Goal: Contribute content: Add original content to the website for others to see

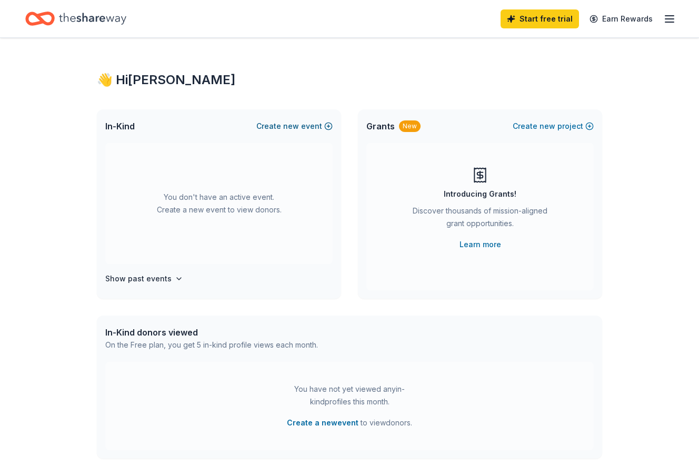
click at [286, 126] on span "new" at bounding box center [291, 126] width 16 height 13
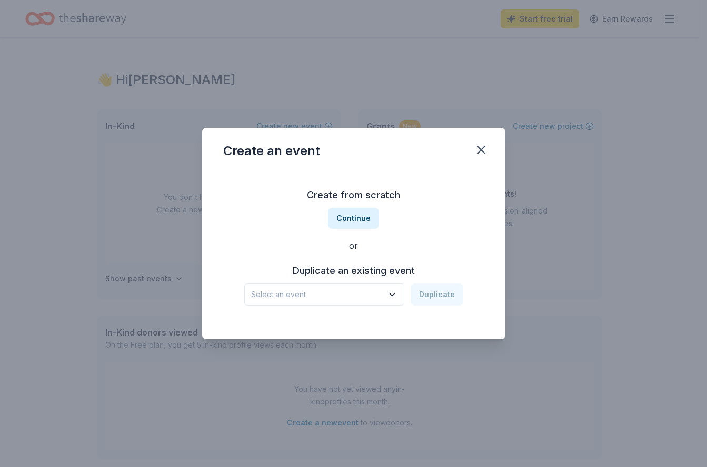
click at [397, 293] on icon "button" at bounding box center [392, 294] width 11 height 11
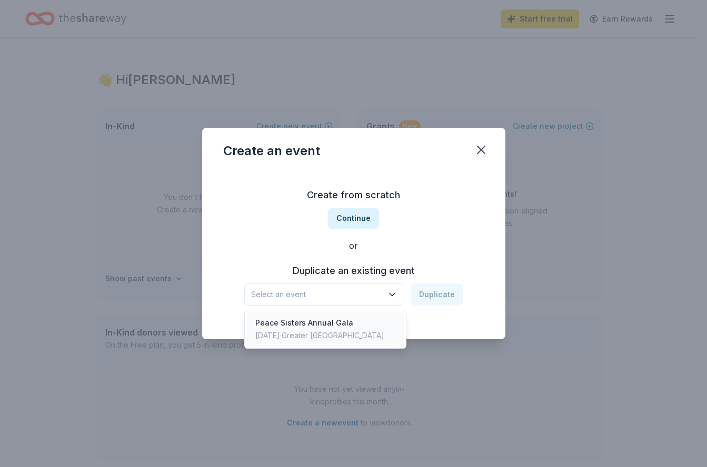
click at [319, 322] on div "Peace Sisters Annual Gala" at bounding box center [319, 323] width 129 height 13
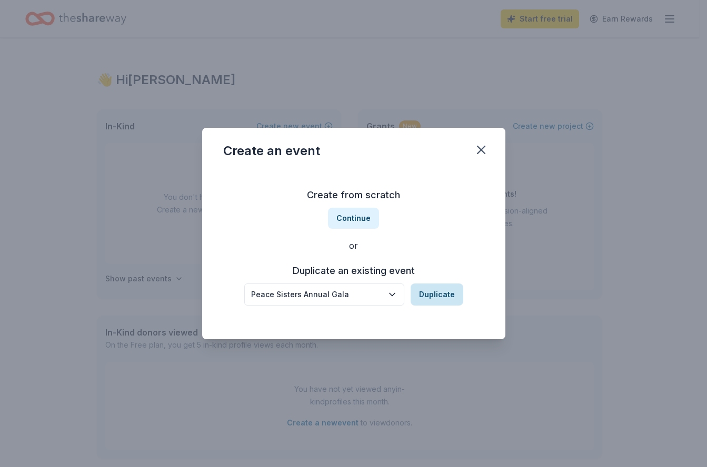
click at [435, 294] on button "Duplicate" at bounding box center [436, 295] width 53 height 22
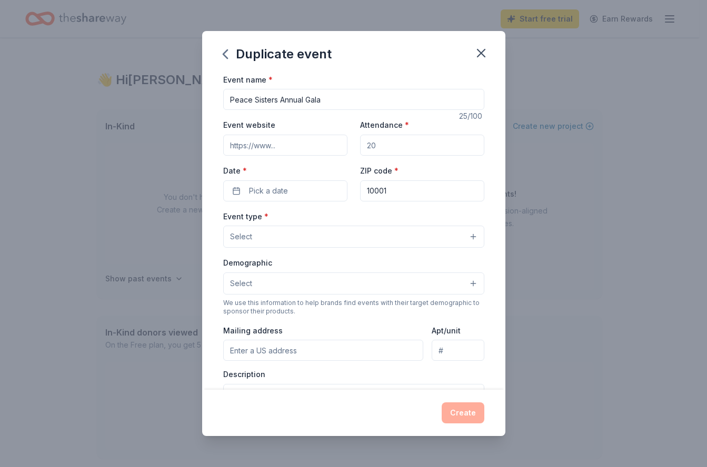
click at [286, 147] on input "Event website" at bounding box center [285, 145] width 124 height 21
drag, startPoint x: 379, startPoint y: 145, endPoint x: 346, endPoint y: 145, distance: 32.6
click at [346, 145] on div "Event website Attendance * Date * Pick a date ZIP code * 10001" at bounding box center [353, 159] width 261 height 83
type input "100"
click at [259, 195] on span "Pick a date" at bounding box center [268, 191] width 39 height 13
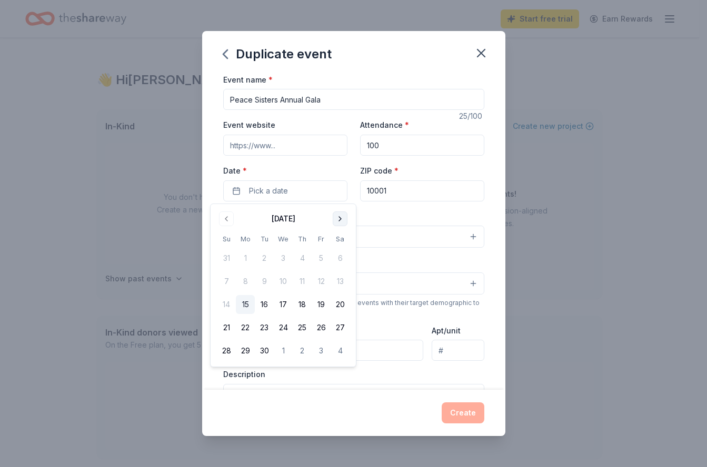
click at [337, 218] on button "Go to next month" at bounding box center [339, 218] width 15 height 15
click at [341, 330] on button "25" at bounding box center [339, 327] width 19 height 19
click at [408, 194] on input "10001" at bounding box center [422, 190] width 124 height 21
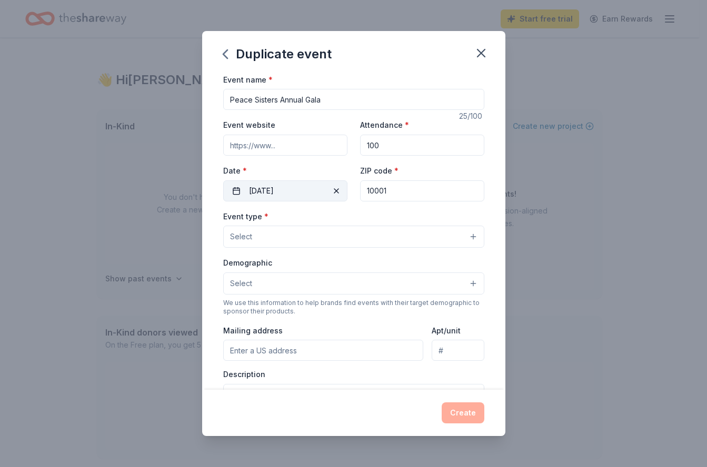
drag, startPoint x: 399, startPoint y: 192, endPoint x: 342, endPoint y: 192, distance: 56.8
click at [342, 192] on div "Event website Attendance * 100 Date * [DATE] ZIP code * 10001" at bounding box center [353, 159] width 261 height 83
type input "91101"
click at [265, 237] on button "Select" at bounding box center [353, 237] width 261 height 22
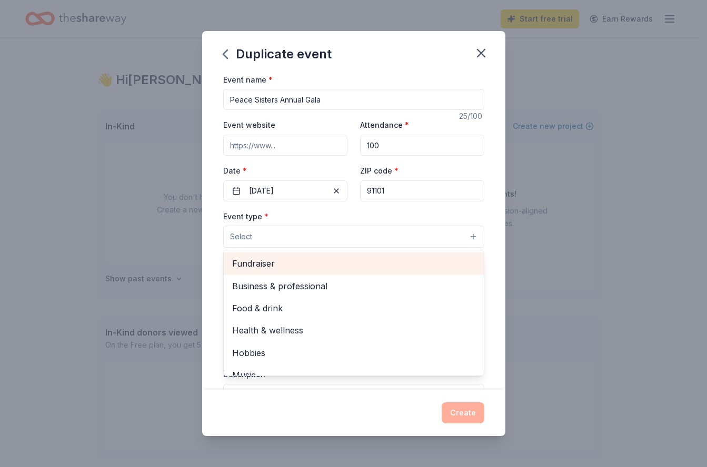
click at [268, 265] on span "Fundraiser" at bounding box center [353, 264] width 243 height 14
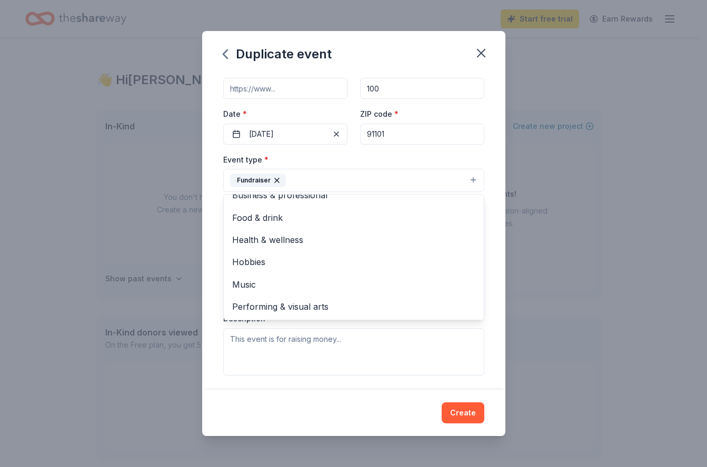
scroll to position [88, 0]
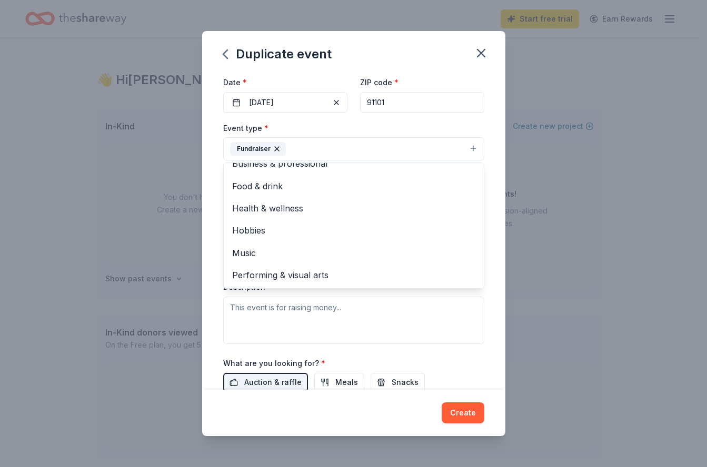
click at [482, 238] on div "Event name * Peace Sisters Annual Gala 25 /100 Event website Attendance * 100 D…" at bounding box center [353, 231] width 303 height 317
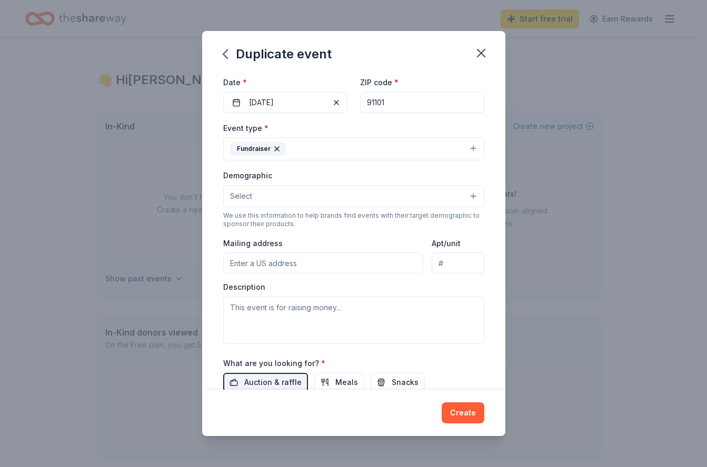
click at [267, 197] on button "Select" at bounding box center [353, 196] width 261 height 22
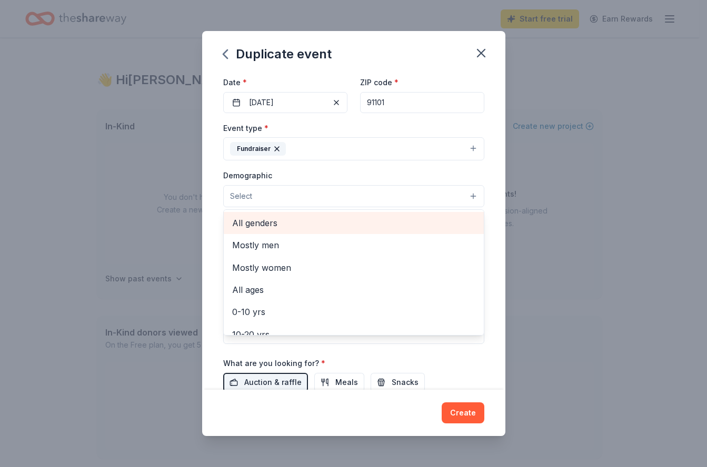
click at [256, 220] on span "All genders" at bounding box center [353, 223] width 243 height 14
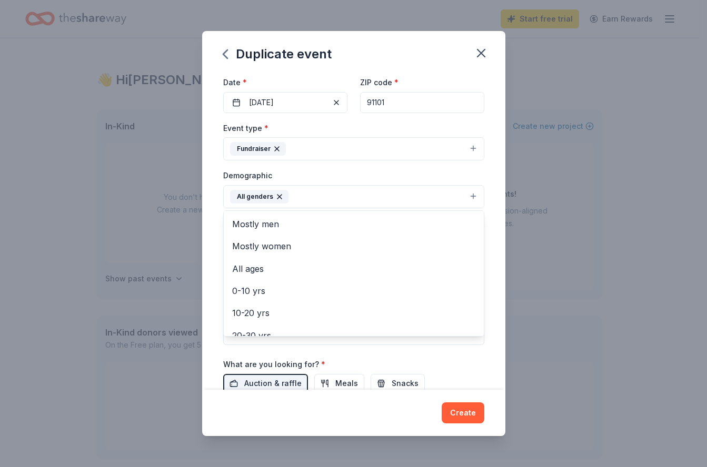
click at [486, 261] on div "Event name * Peace Sisters Annual Gala 25 /100 Event website Attendance * 100 D…" at bounding box center [353, 231] width 303 height 317
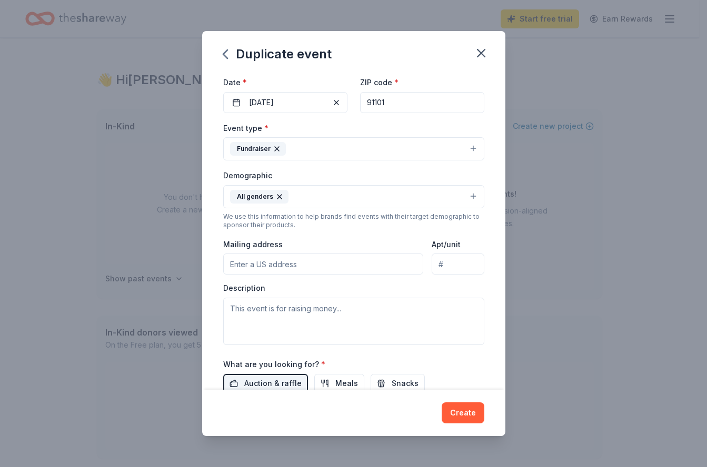
click at [252, 269] on input "Mailing address" at bounding box center [323, 264] width 200 height 21
type input "[STREET_ADDRESS]"
click at [445, 260] on input "Apt/unit" at bounding box center [457, 264] width 52 height 21
type input "1-1521"
drag, startPoint x: 351, startPoint y: 265, endPoint x: 284, endPoint y: 267, distance: 67.4
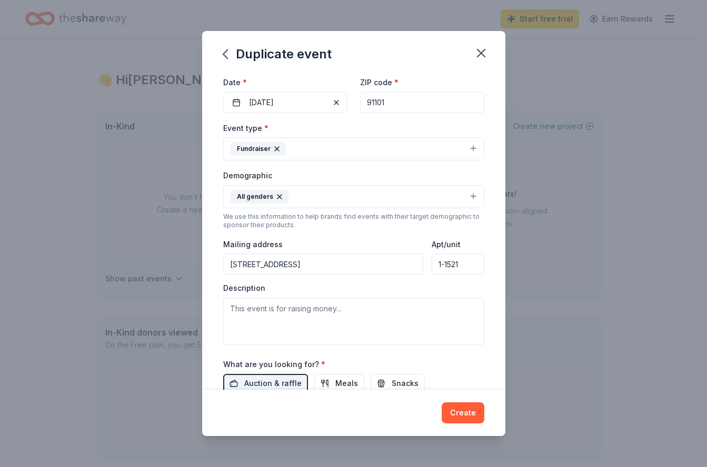
click at [284, 267] on input "[STREET_ADDRESS]" at bounding box center [323, 264] width 200 height 21
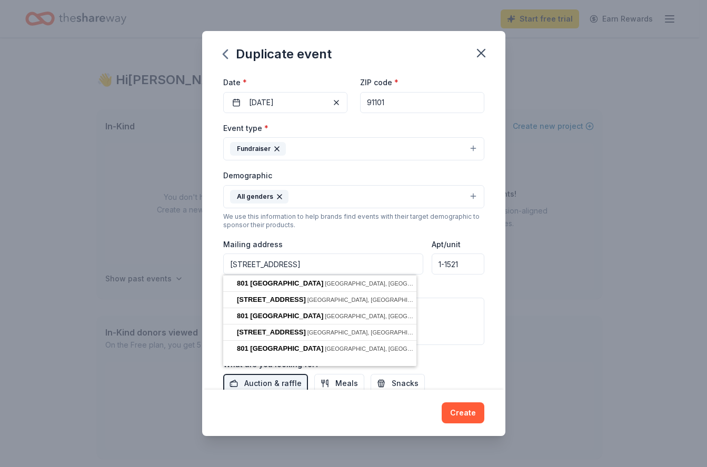
type input "[STREET_ADDRESS]"
click at [472, 290] on div "Description" at bounding box center [353, 314] width 261 height 62
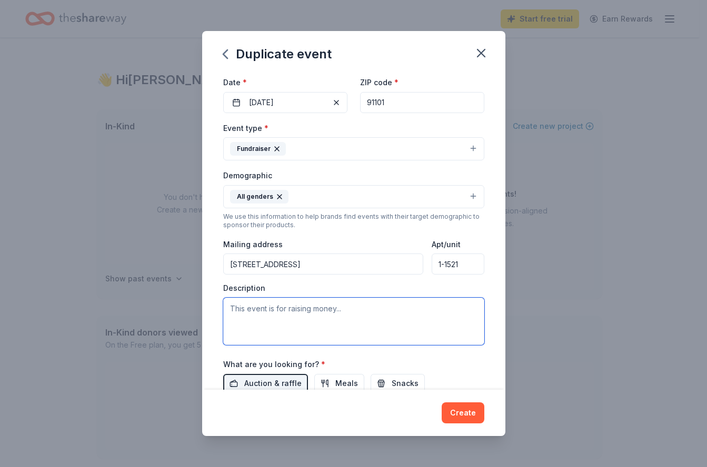
click at [310, 307] on textarea at bounding box center [353, 321] width 261 height 47
click at [316, 308] on textarea at bounding box center [353, 321] width 261 height 47
click at [447, 315] on textarea at bounding box center [353, 321] width 261 height 47
paste textarea "Hello, I am reaching out on behalf of Peace Sisters, a nonprofit organization d…"
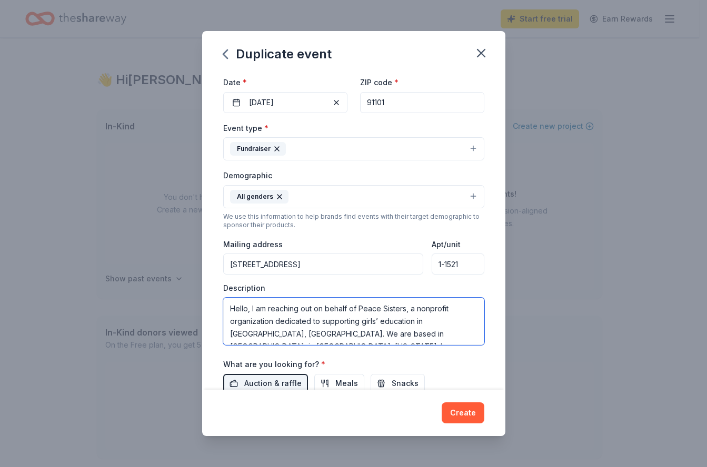
scroll to position [183, 0]
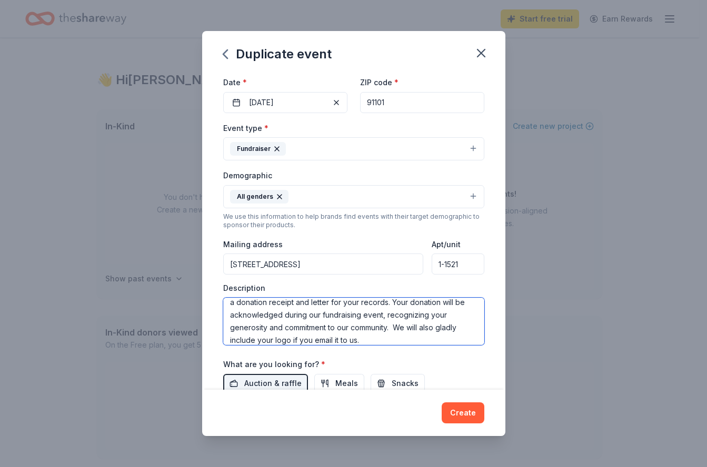
type textarea "Hello, I am reaching out on behalf of Peace Sisters, a nonprofit organization d…"
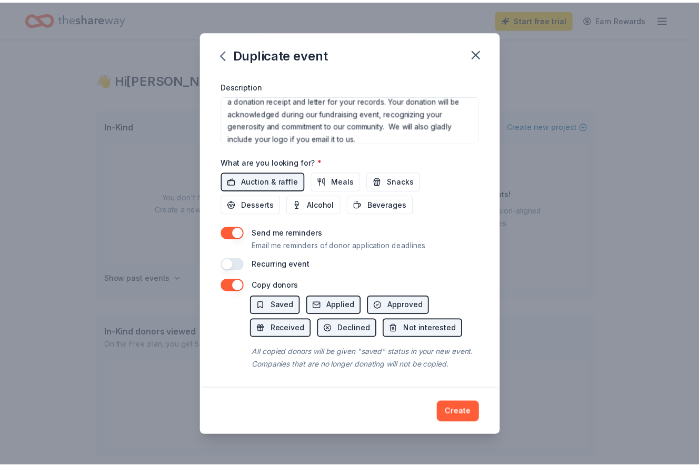
scroll to position [304, 0]
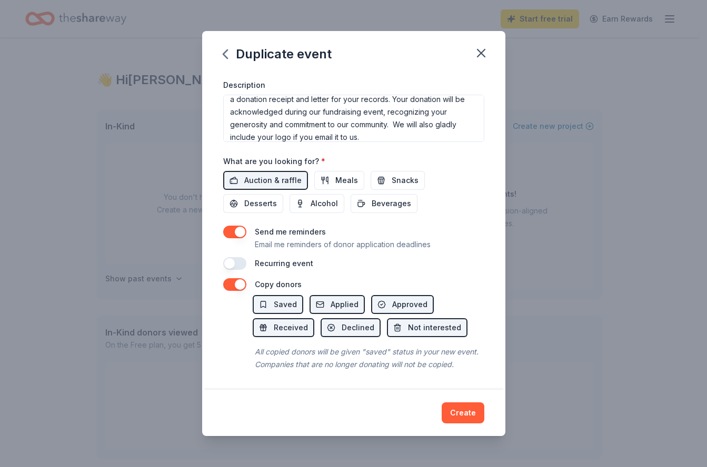
click at [231, 226] on button "button" at bounding box center [234, 232] width 23 height 13
click at [465, 415] on button "Create" at bounding box center [462, 412] width 43 height 21
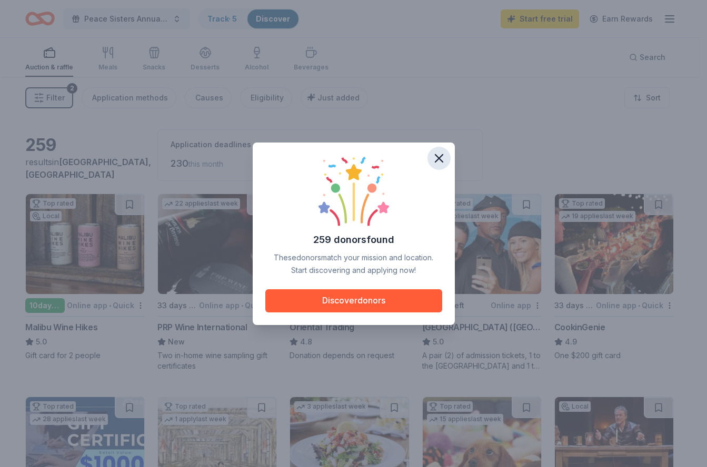
click at [436, 158] on icon "button" at bounding box center [438, 158] width 15 height 15
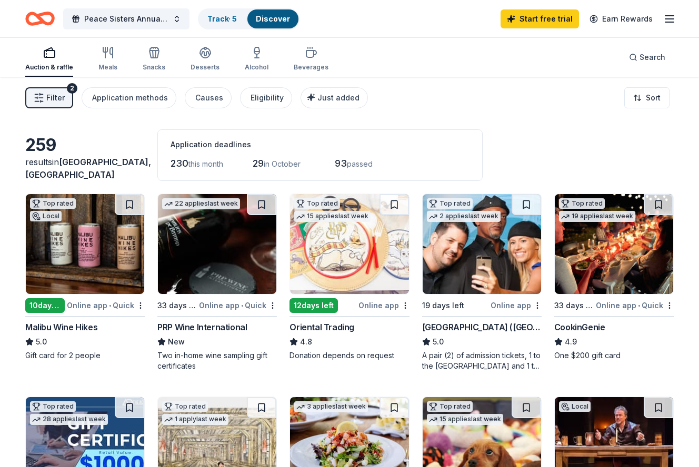
click at [667, 18] on icon "button" at bounding box center [669, 19] width 13 height 13
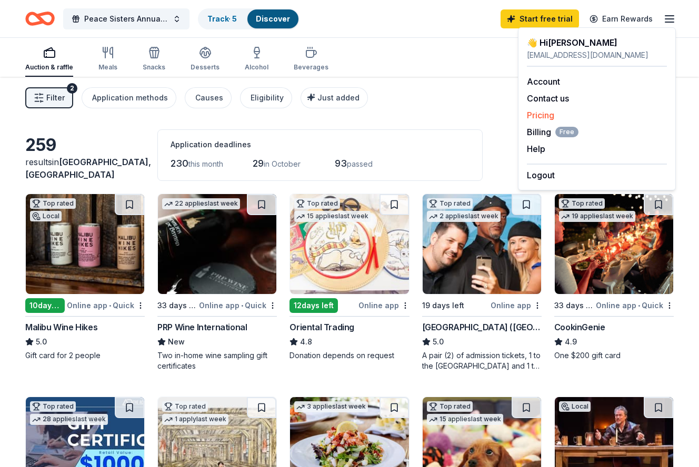
click at [536, 115] on link "Pricing" at bounding box center [540, 115] width 27 height 11
